Goal: Check status: Check status

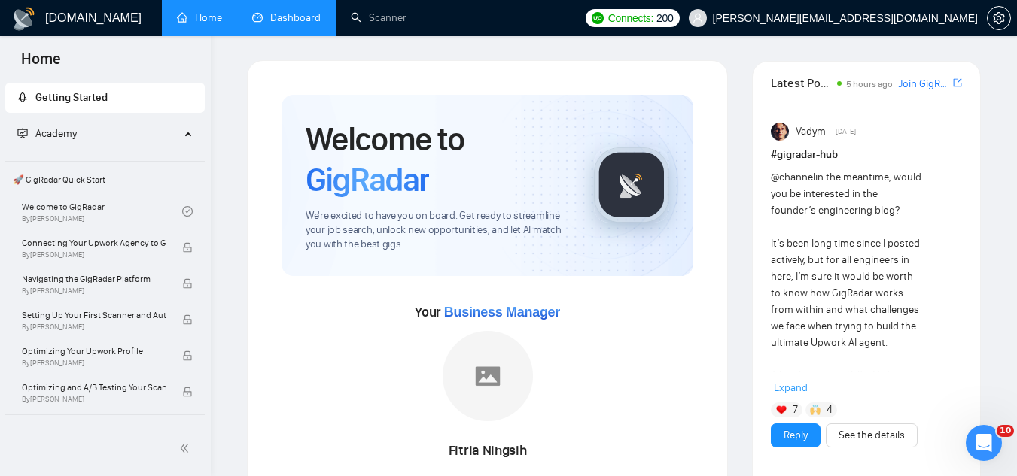
click at [290, 11] on link "Dashboard" at bounding box center [286, 17] width 68 height 13
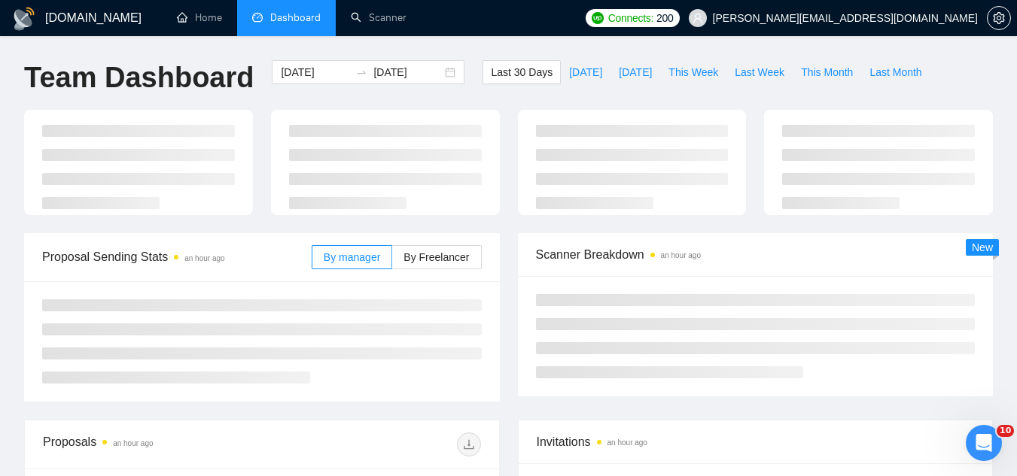
click at [874, 18] on span "[PERSON_NAME][EMAIL_ADDRESS][DOMAIN_NAME]" at bounding box center [845, 18] width 265 height 0
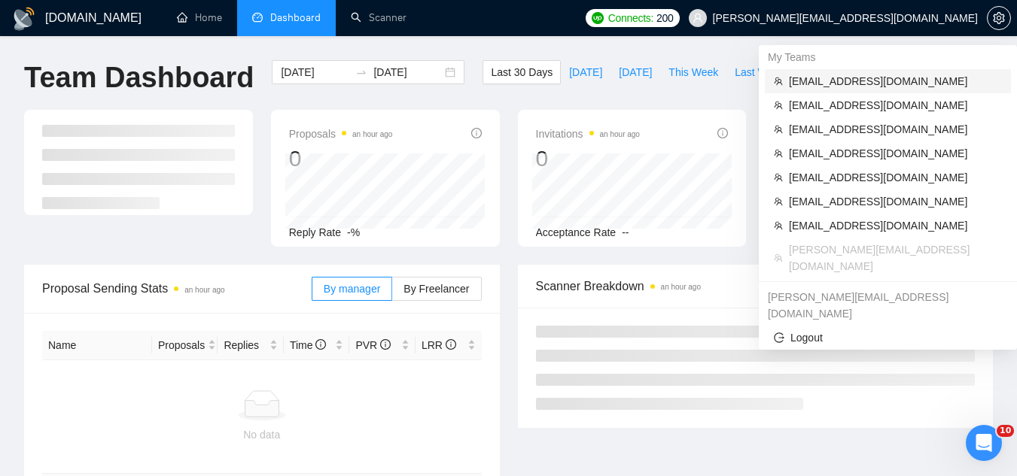
click at [850, 81] on span "[EMAIL_ADDRESS][DOMAIN_NAME]" at bounding box center [895, 81] width 213 height 17
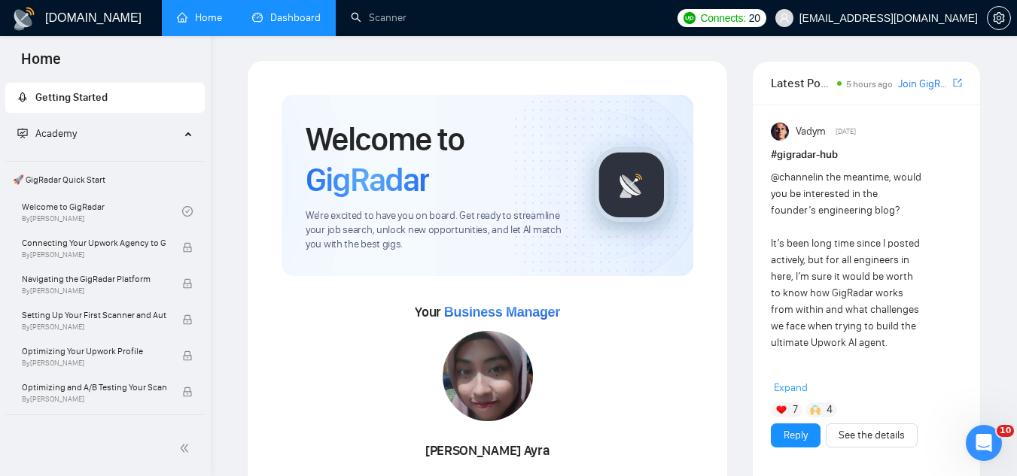
click at [302, 24] on link "Dashboard" at bounding box center [286, 17] width 68 height 13
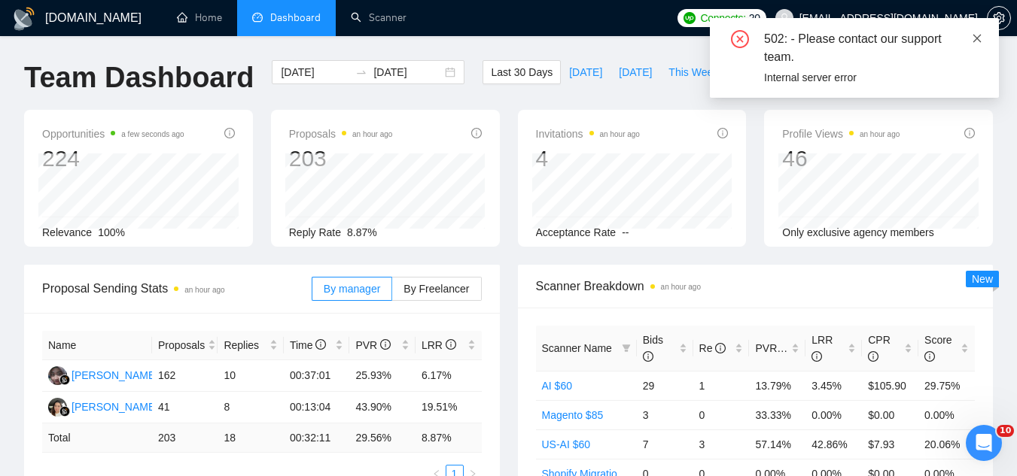
click at [973, 41] on icon "close" at bounding box center [976, 38] width 11 height 11
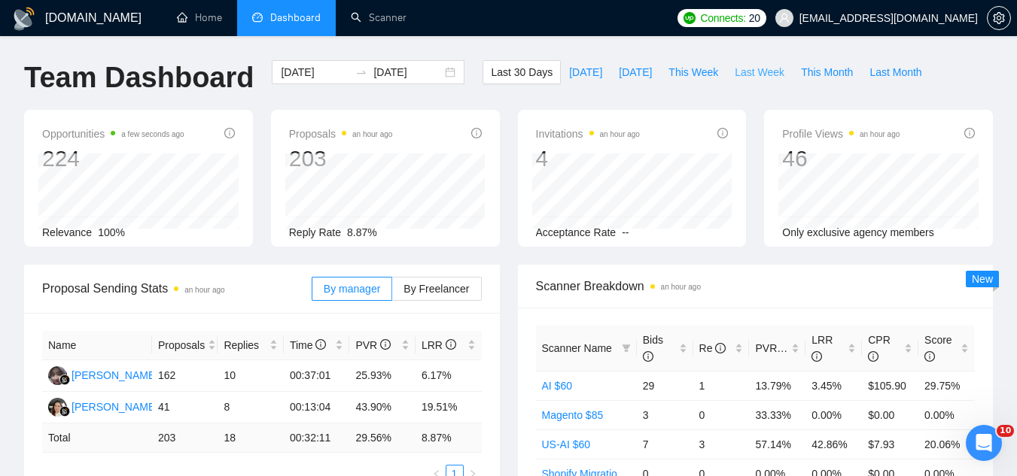
click at [748, 77] on span "Last Week" at bounding box center [759, 72] width 50 height 17
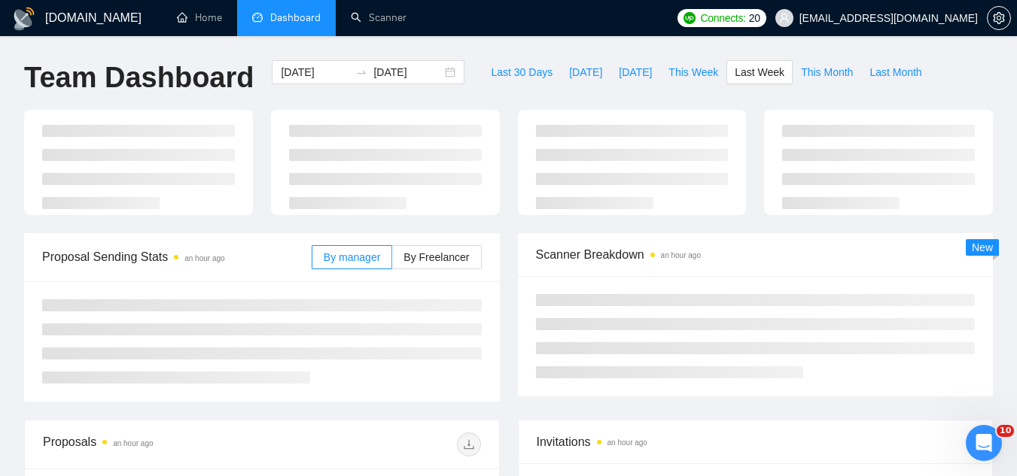
type input "[DATE]"
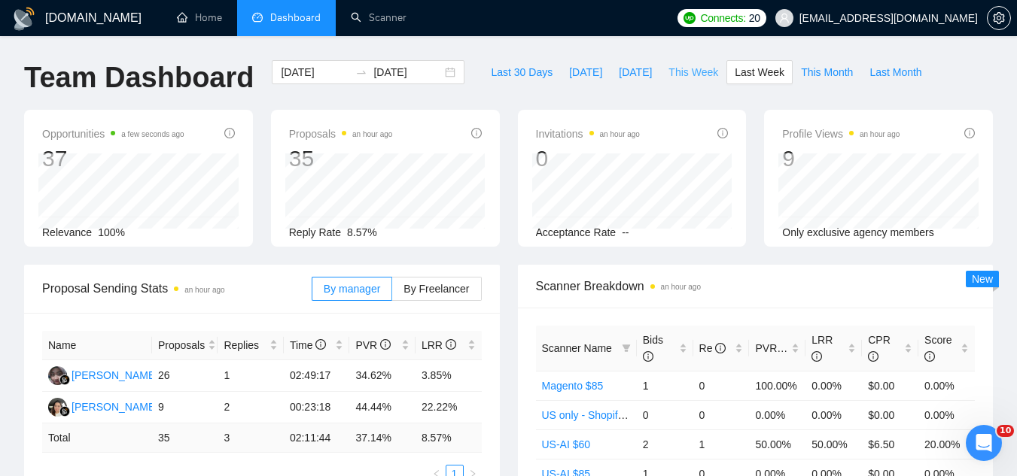
click at [675, 72] on span "This Week" at bounding box center [693, 72] width 50 height 17
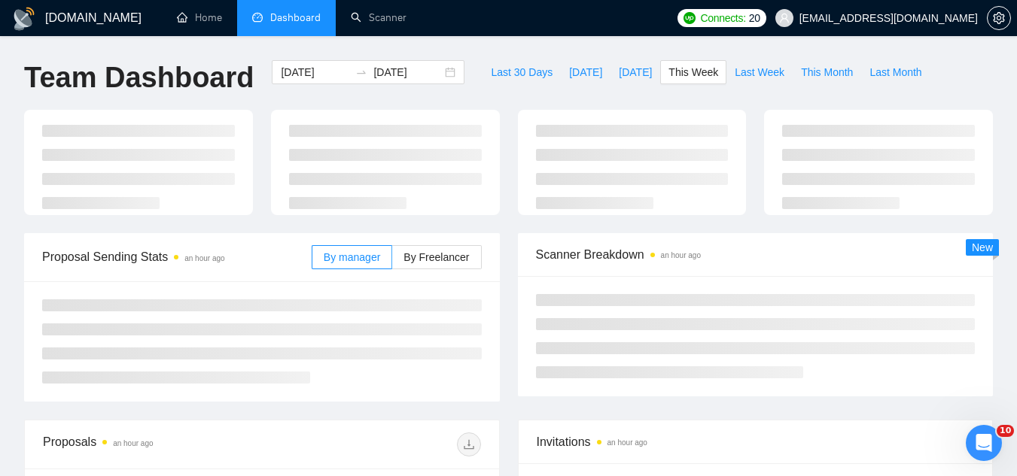
type input "[DATE]"
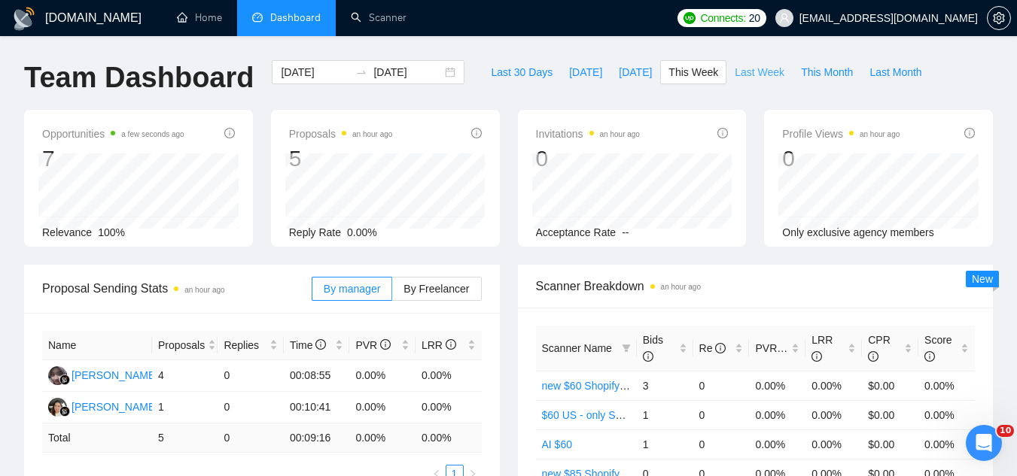
click at [736, 74] on span "Last Week" at bounding box center [759, 72] width 50 height 17
type input "[DATE]"
